Goal: Navigation & Orientation: Find specific page/section

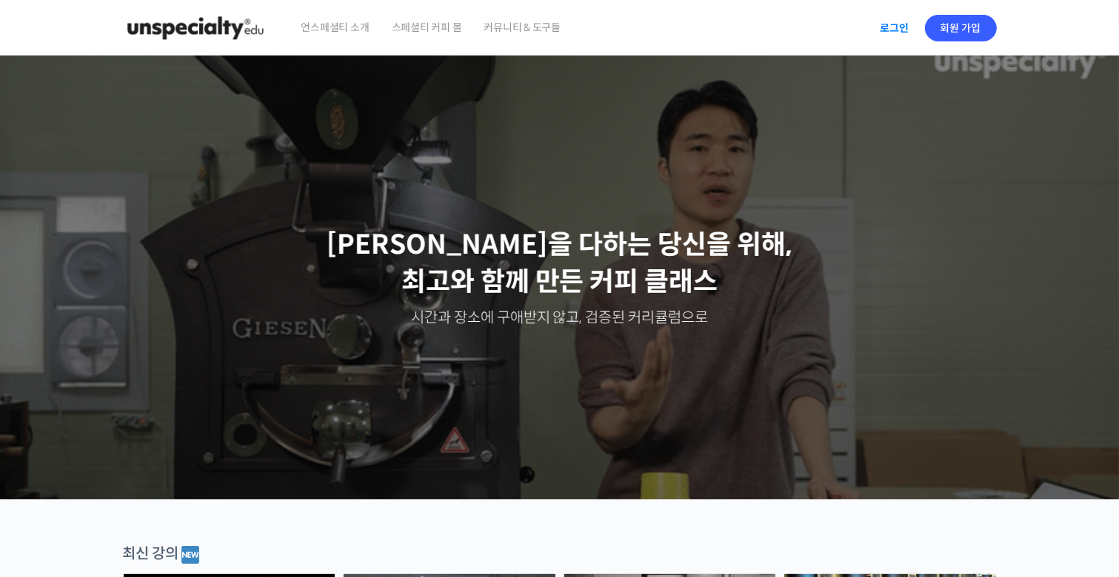
drag, startPoint x: 857, startPoint y: 24, endPoint x: 878, endPoint y: 27, distance: 20.9
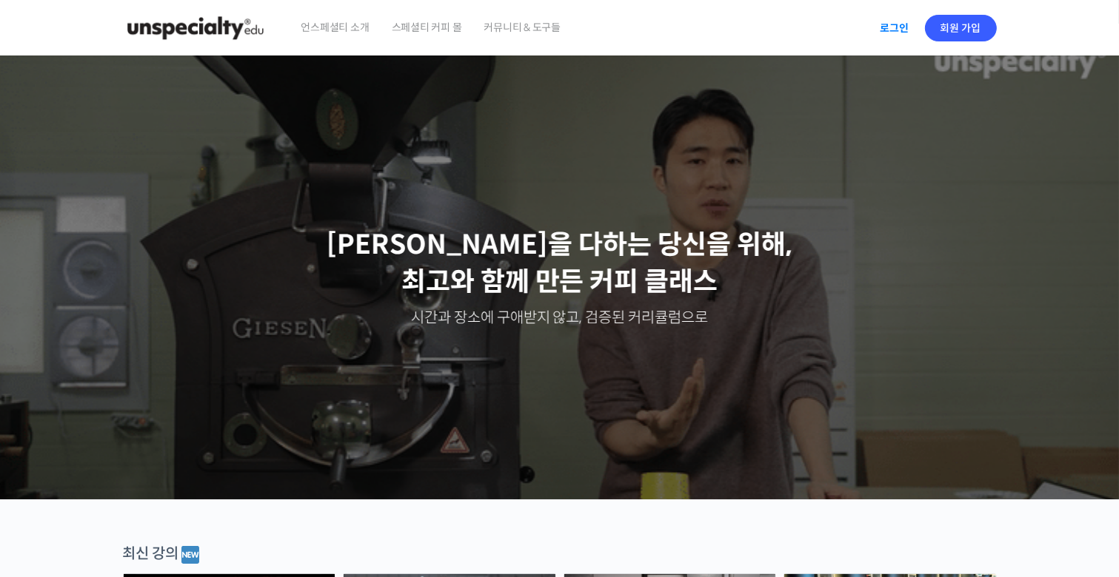
click at [878, 27] on div "언스페셜티 소개 스페셜티 커피 몰 커뮤니티 & 도구들 로그인 회원 가입" at bounding box center [559, 28] width 888 height 56
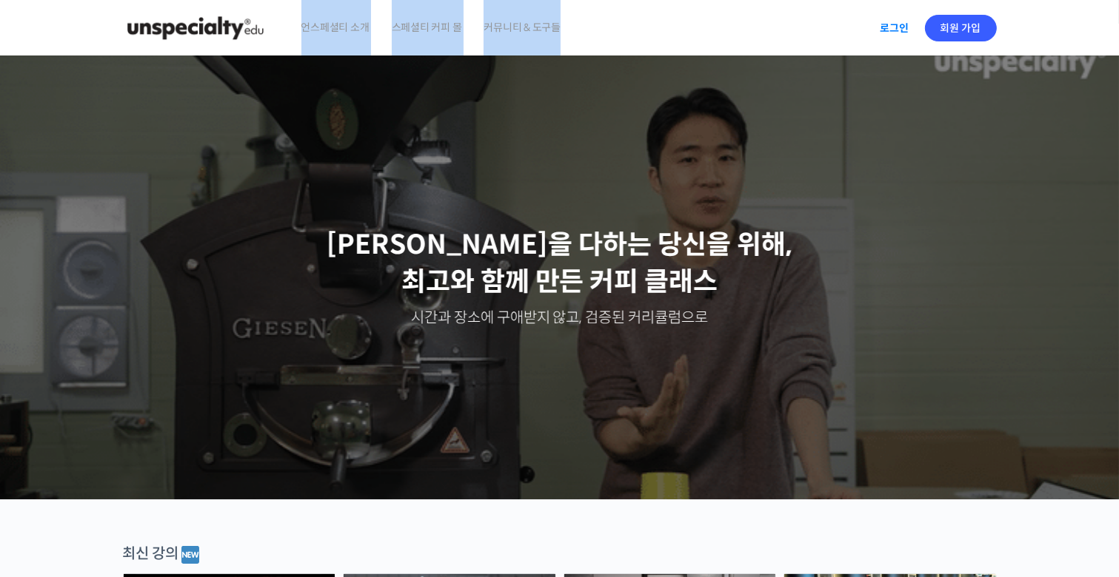
click at [896, 36] on link "로그인" at bounding box center [894, 28] width 47 height 34
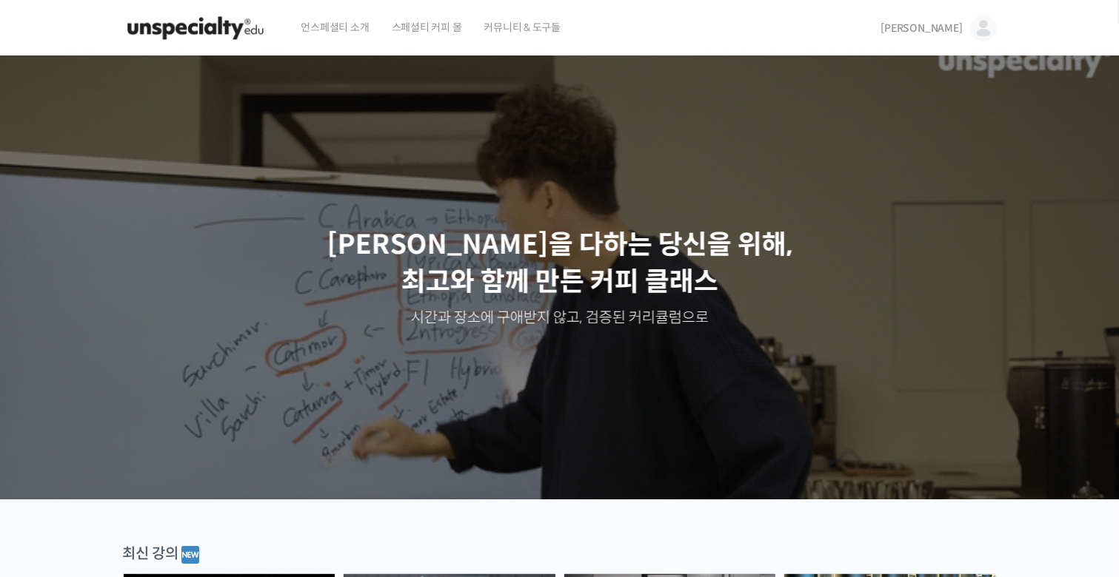
click at [941, 26] on span "주미영" at bounding box center [921, 27] width 81 height 13
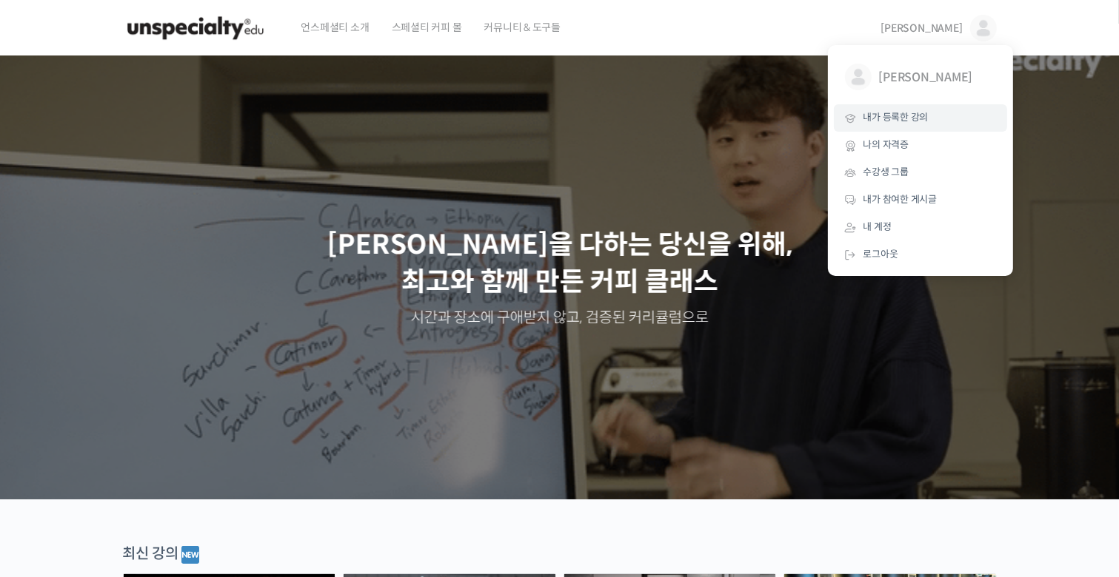
click at [916, 121] on span "내가 등록한 강의" at bounding box center [895, 117] width 65 height 13
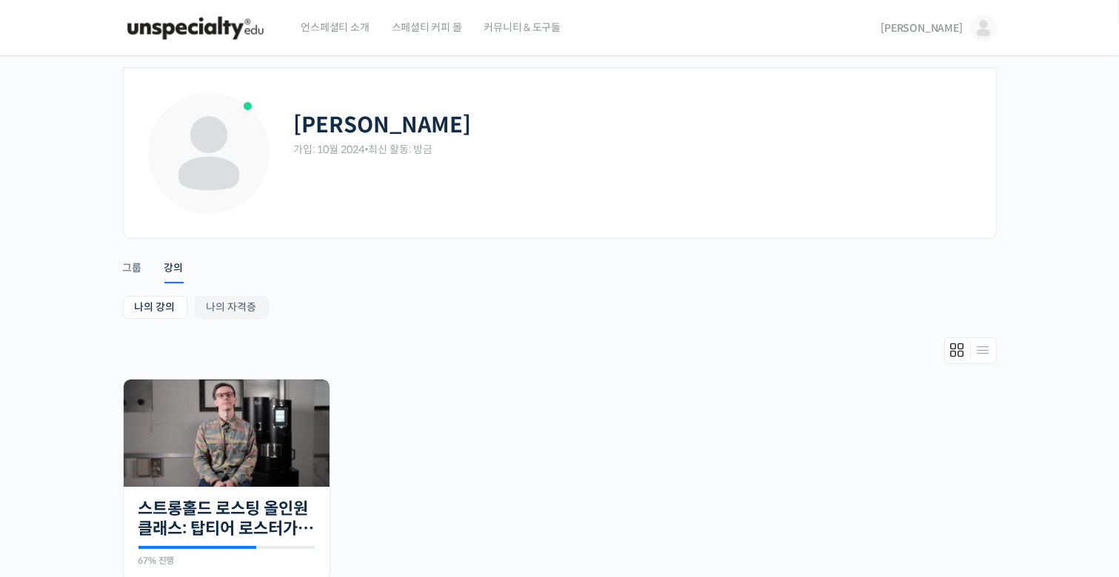
click at [169, 10] on img at bounding box center [195, 28] width 145 height 44
click at [161, 39] on img at bounding box center [195, 28] width 145 height 44
